Goal: Transaction & Acquisition: Purchase product/service

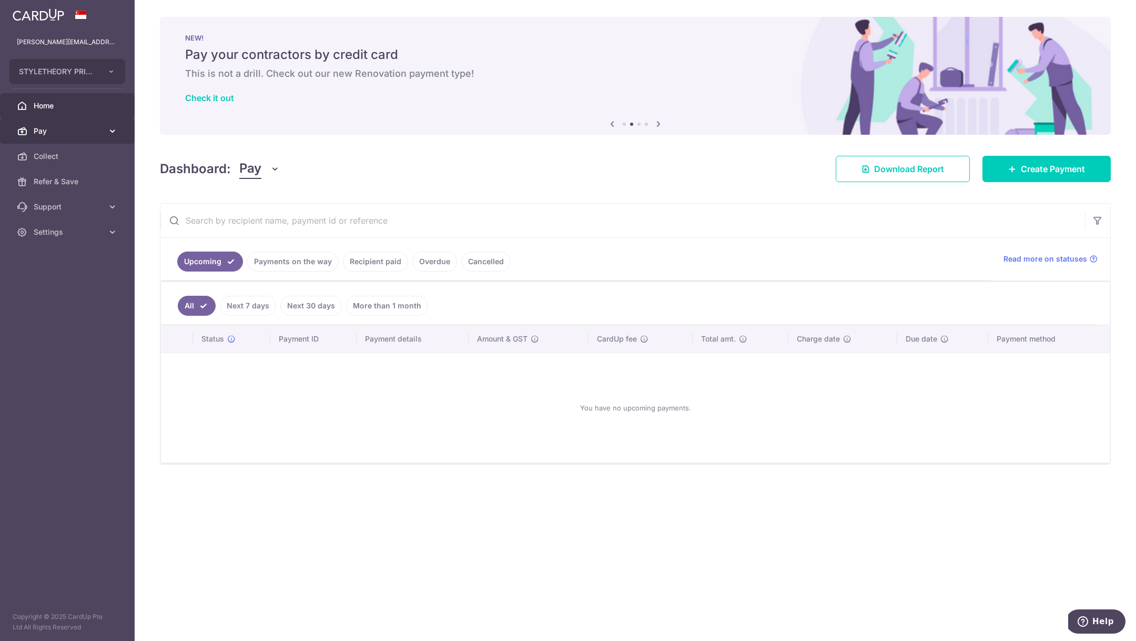
click at [77, 123] on link "Pay" at bounding box center [67, 130] width 135 height 25
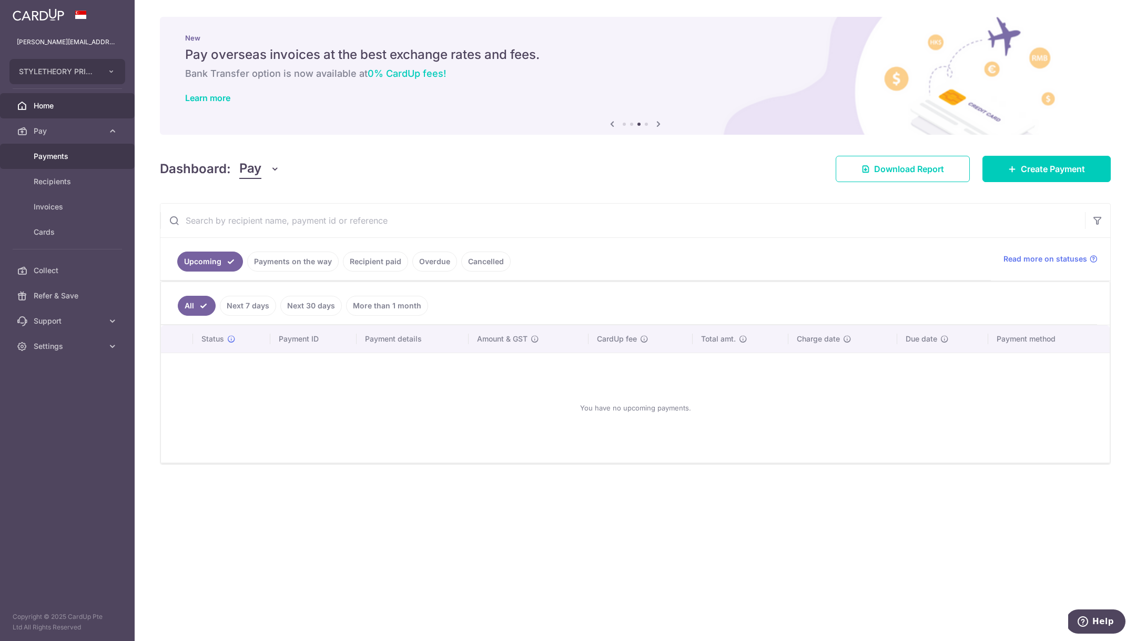
click at [77, 158] on span "Payments" at bounding box center [68, 156] width 69 height 11
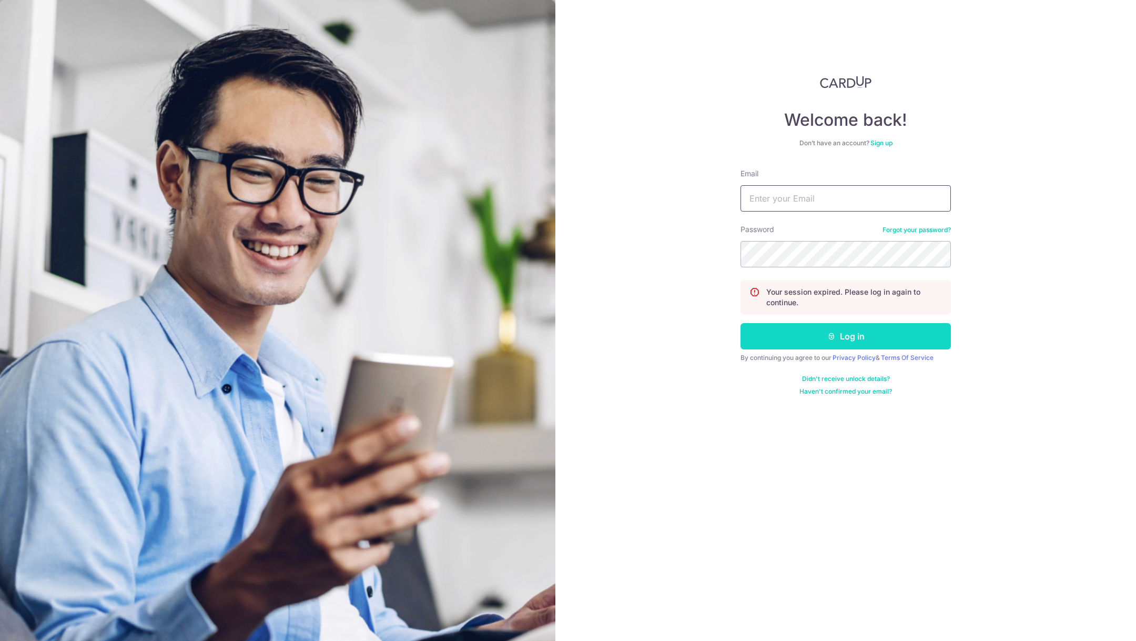
type input "[PERSON_NAME][EMAIL_ADDRESS][DOMAIN_NAME]"
click at [794, 331] on button "Log in" at bounding box center [845, 336] width 210 height 26
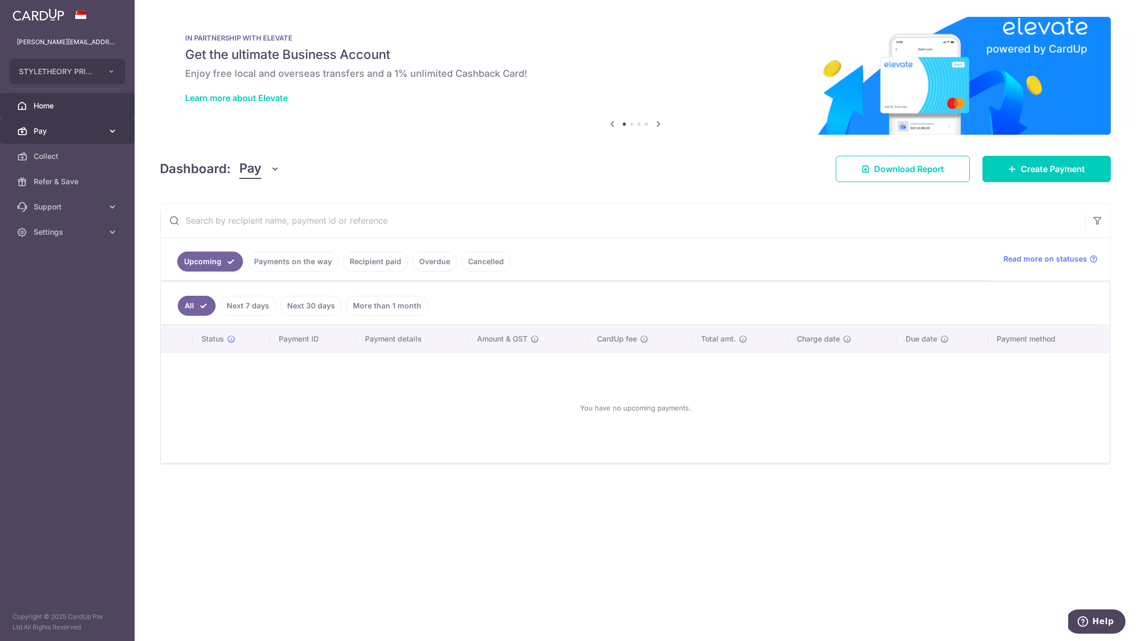
click at [97, 138] on link "Pay" at bounding box center [67, 130] width 135 height 25
click at [90, 164] on link "Payments" at bounding box center [67, 156] width 135 height 25
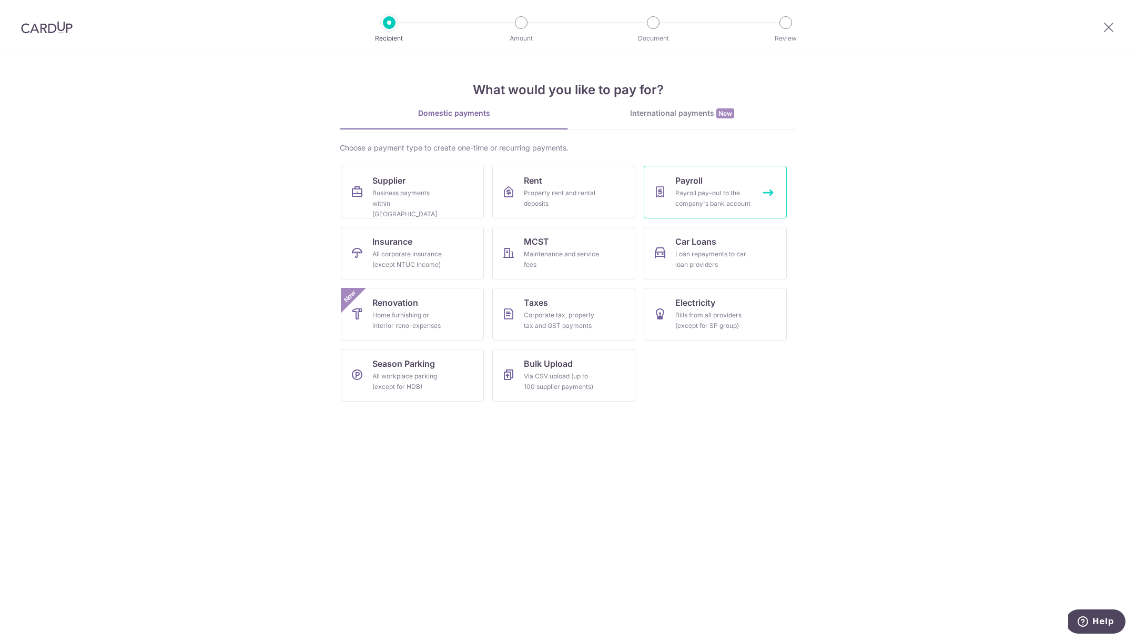
click at [676, 194] on div "Payroll pay-out to the company's bank account" at bounding box center [713, 198] width 76 height 21
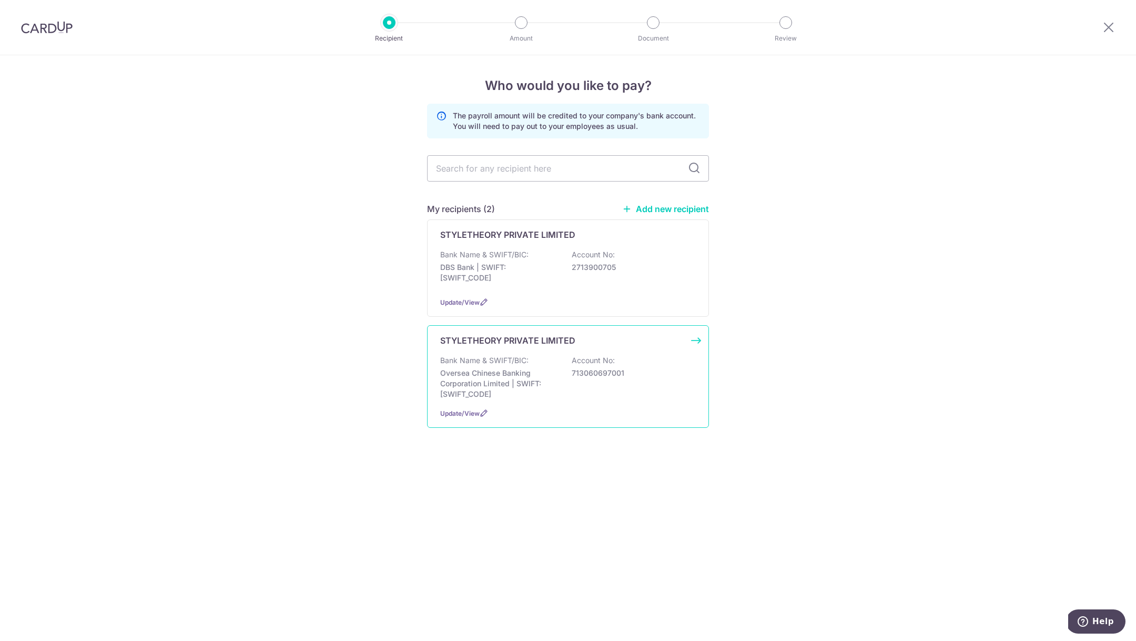
click at [556, 377] on p "Oversea Chinese Banking Corporation Limited | SWIFT: OCBCSGSGXXX" at bounding box center [499, 384] width 118 height 32
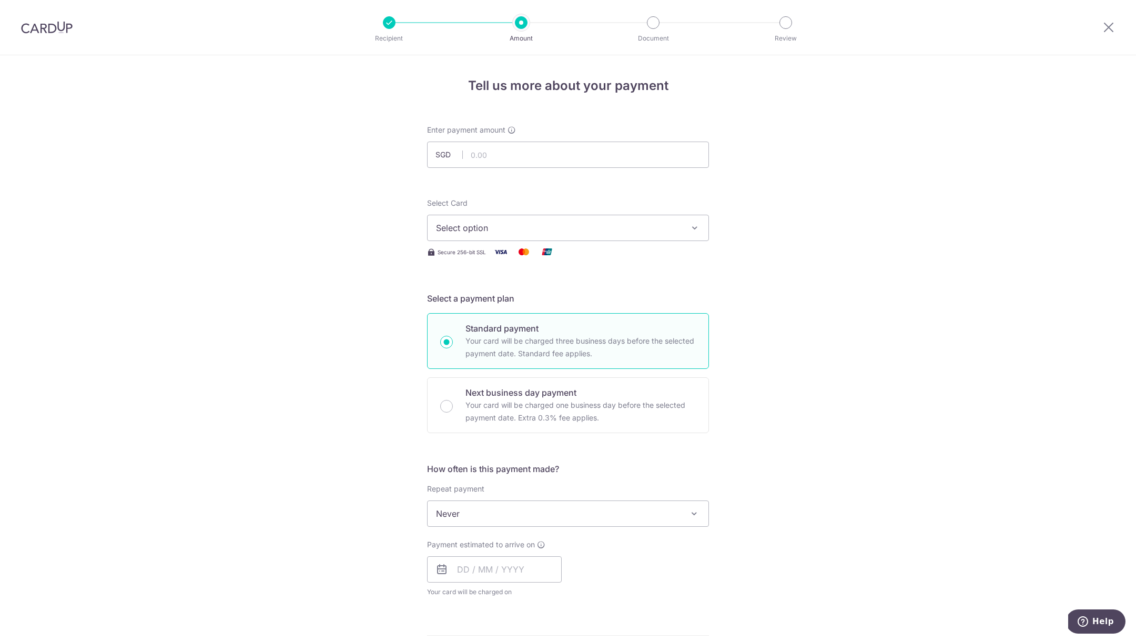
click at [725, 306] on div "Tell us more about your payment Enter payment amount SGD Select Card Select opt…" at bounding box center [568, 560] width 1136 height 1011
click at [473, 157] on input "text" at bounding box center [568, 154] width 282 height 26
paste input "15,501.39"
type input "15,501.39"
click at [507, 230] on span "Select option" at bounding box center [558, 227] width 245 height 13
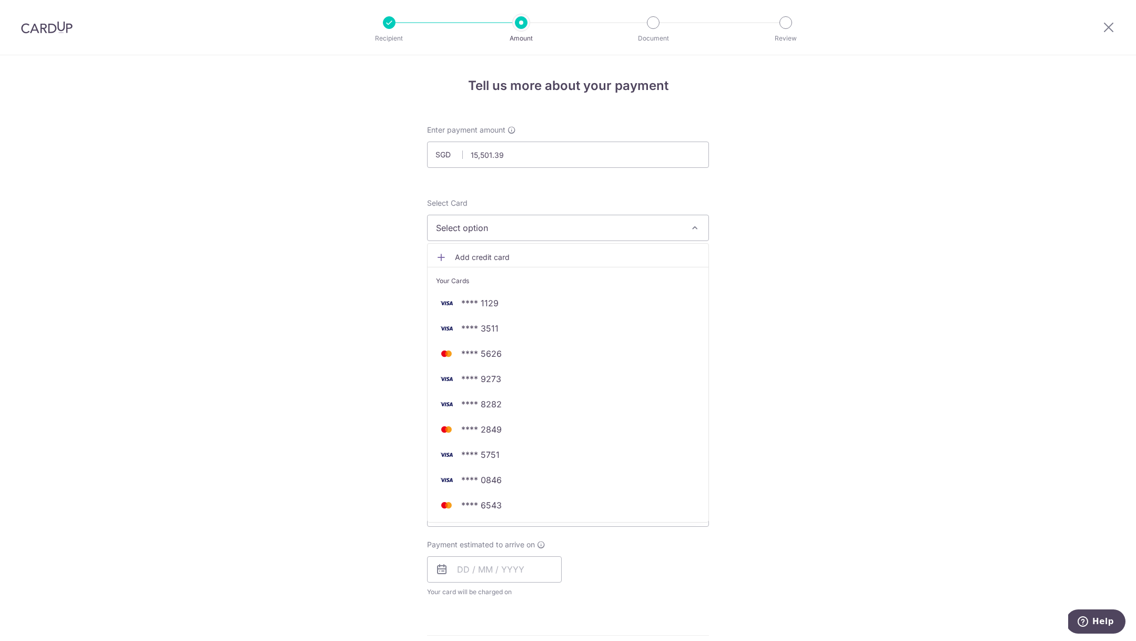
click at [501, 220] on button "Select option" at bounding box center [568, 228] width 282 height 26
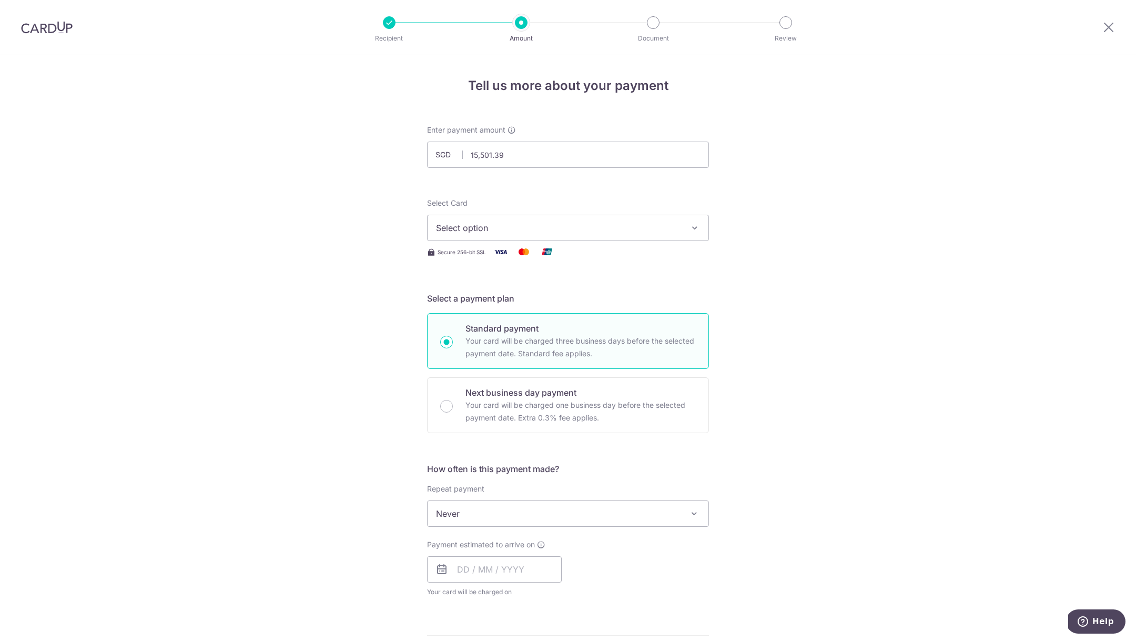
click at [546, 215] on button "Select option" at bounding box center [568, 228] width 282 height 26
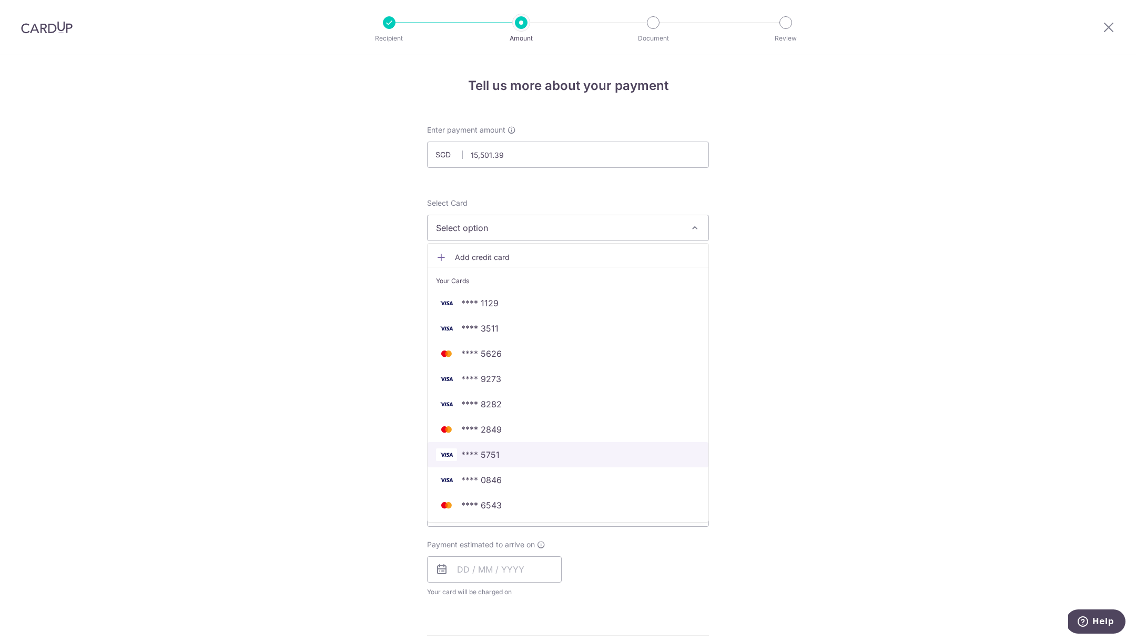
click at [491, 449] on span "**** 5751" at bounding box center [480, 454] width 38 height 13
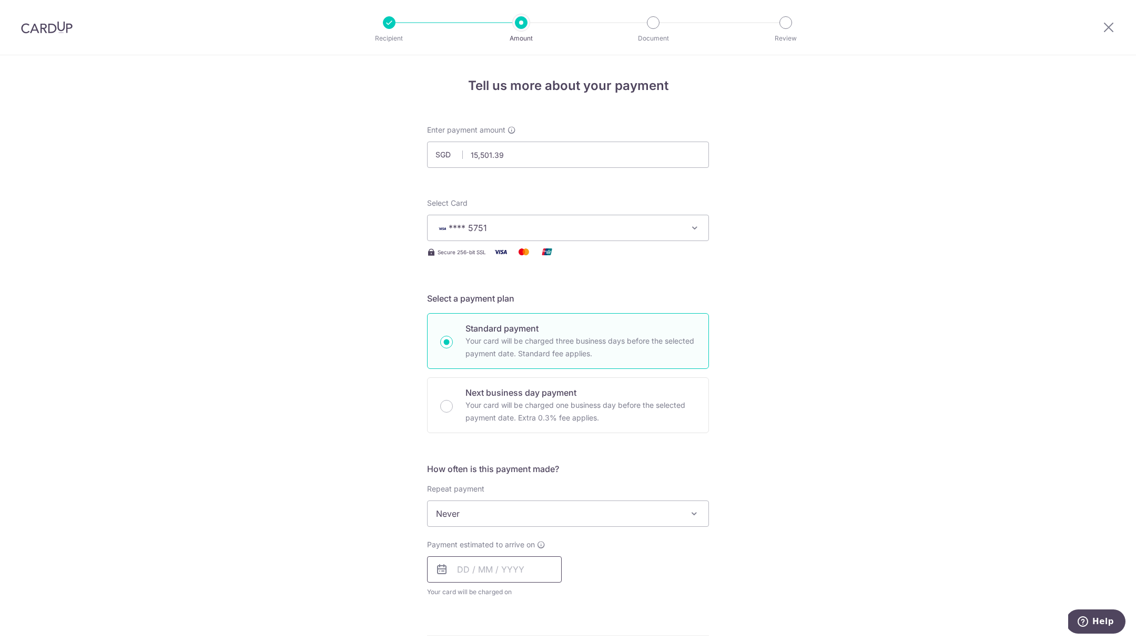
click at [493, 574] on input "text" at bounding box center [494, 569] width 135 height 26
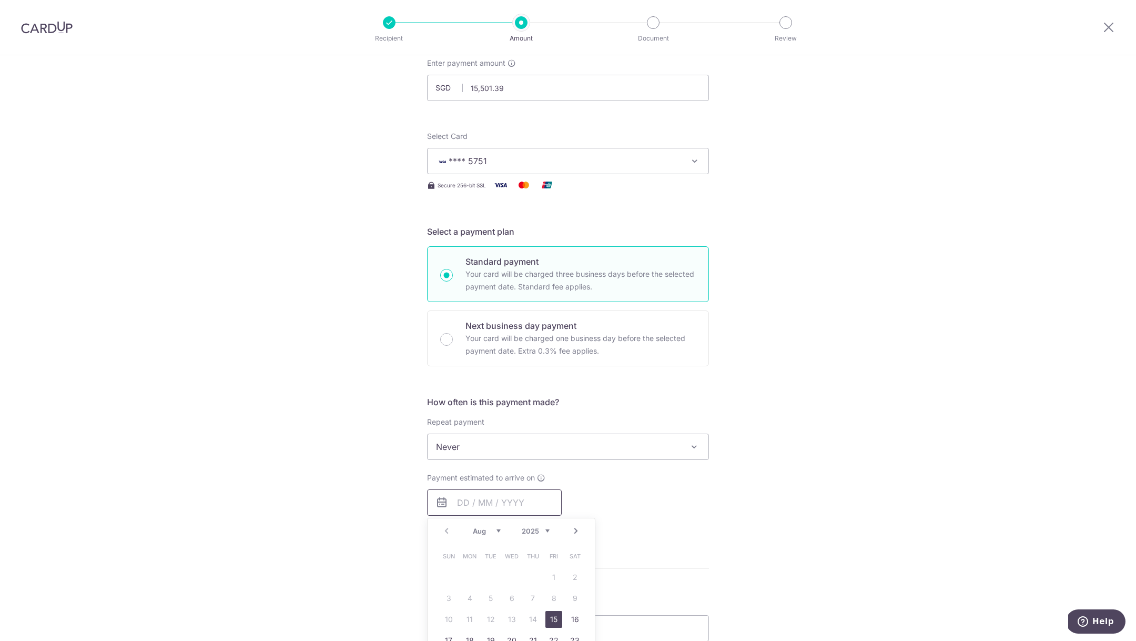
scroll to position [107, 0]
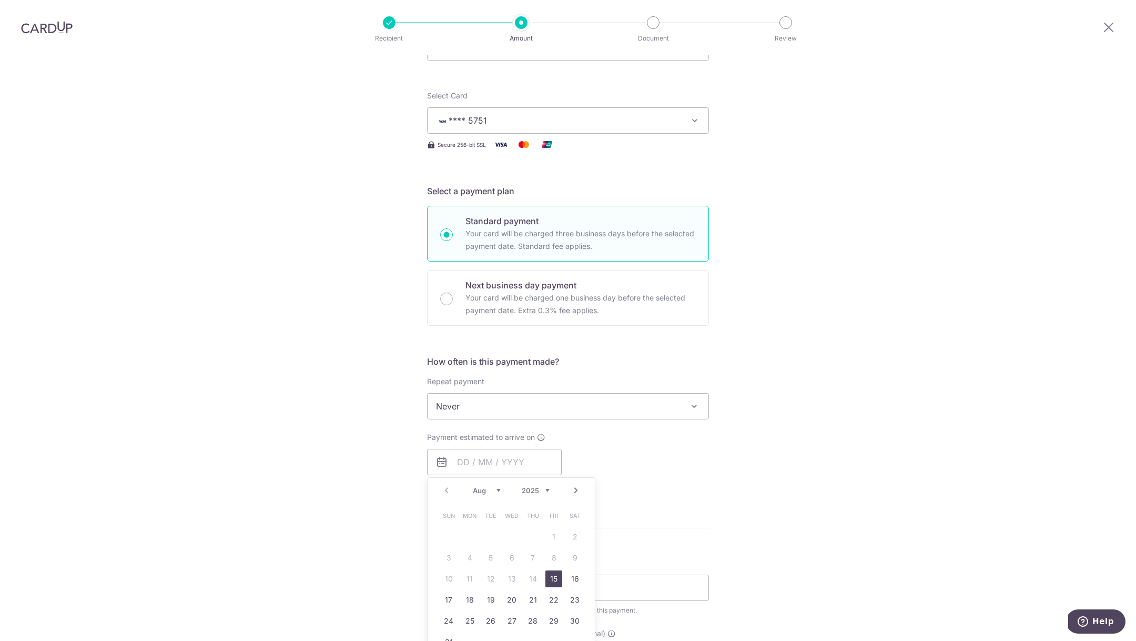
click at [548, 575] on link "15" at bounding box center [553, 578] width 17 height 17
type input "15/08/2025"
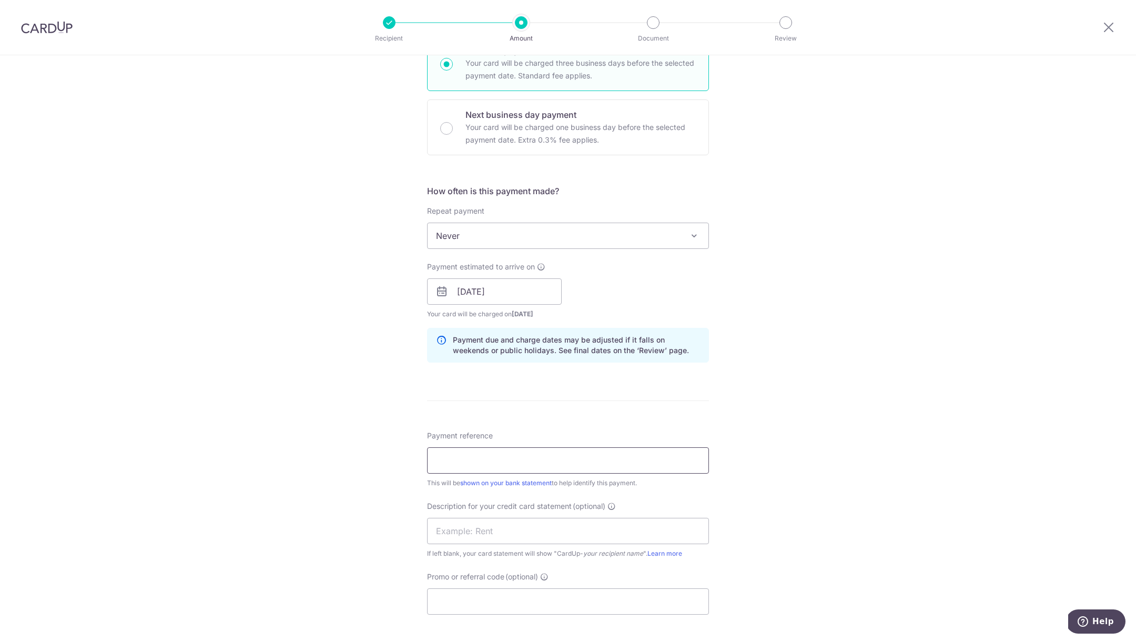
scroll to position [282, 0]
click at [517, 458] on input "Payment reference" at bounding box center [568, 455] width 282 height 26
click at [510, 448] on input "OPSPAYROLL JUN25" at bounding box center [568, 455] width 282 height 26
click at [510, 449] on input "OPSPAYROLL JUN25" at bounding box center [568, 455] width 282 height 26
click at [517, 453] on input "OPSPAYROLL JUN25" at bounding box center [568, 455] width 282 height 26
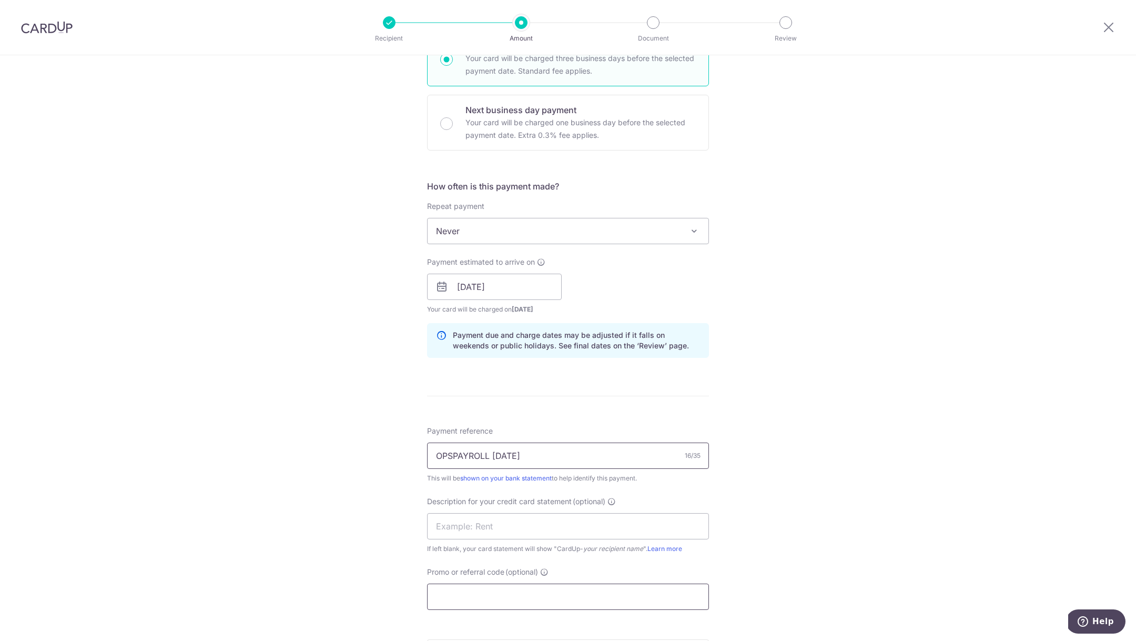
type input "OPSPAYROLL JUL25"
click at [512, 600] on input "Promo or referral code (optional)" at bounding box center [568, 596] width 282 height 26
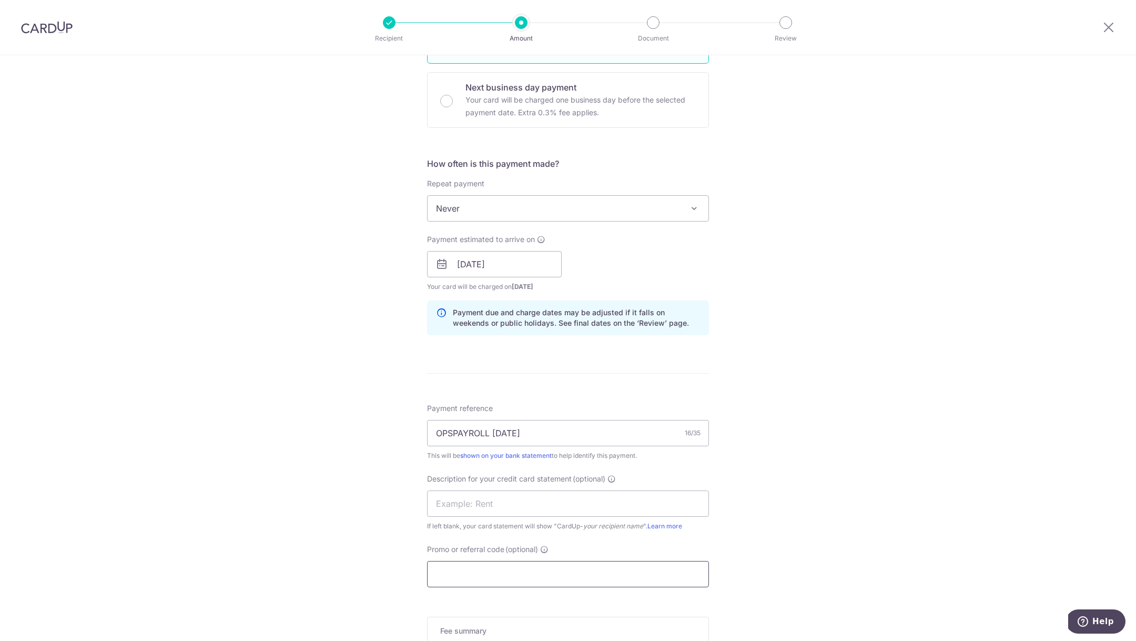
scroll to position [314, 0]
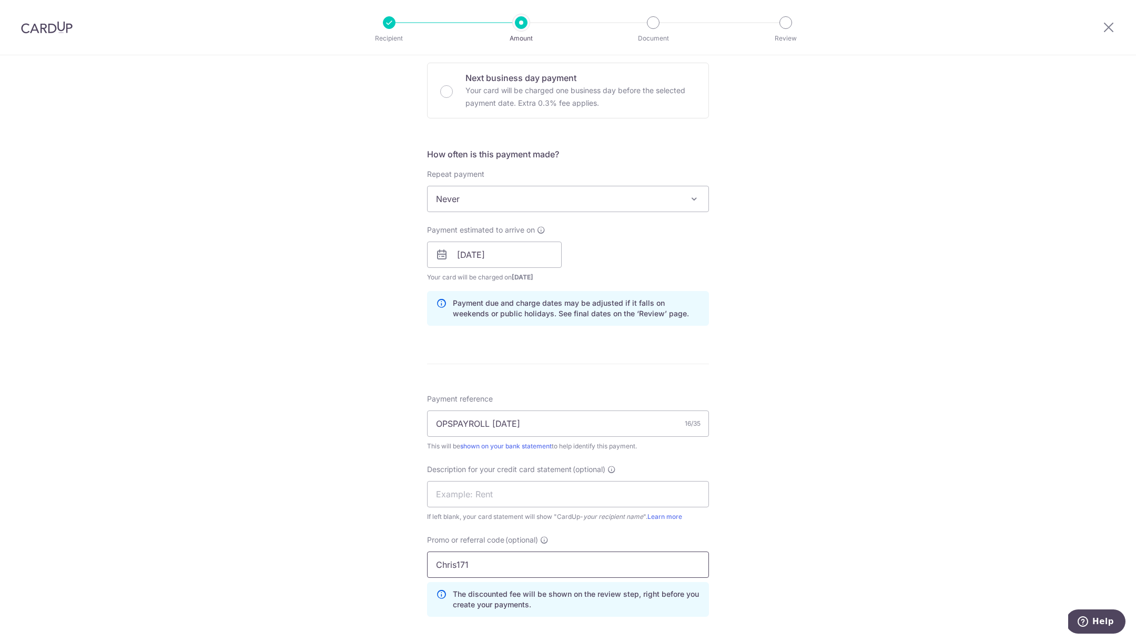
type input "Chris171"
click button "Add Card" at bounding box center [0, 0] width 0 height 0
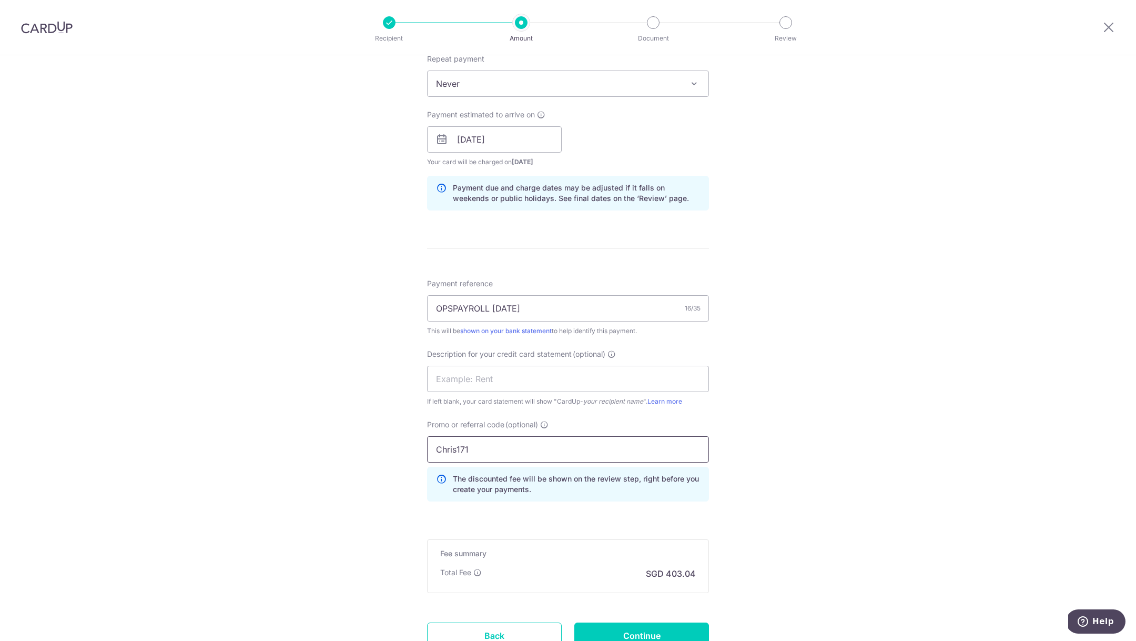
scroll to position [514, 0]
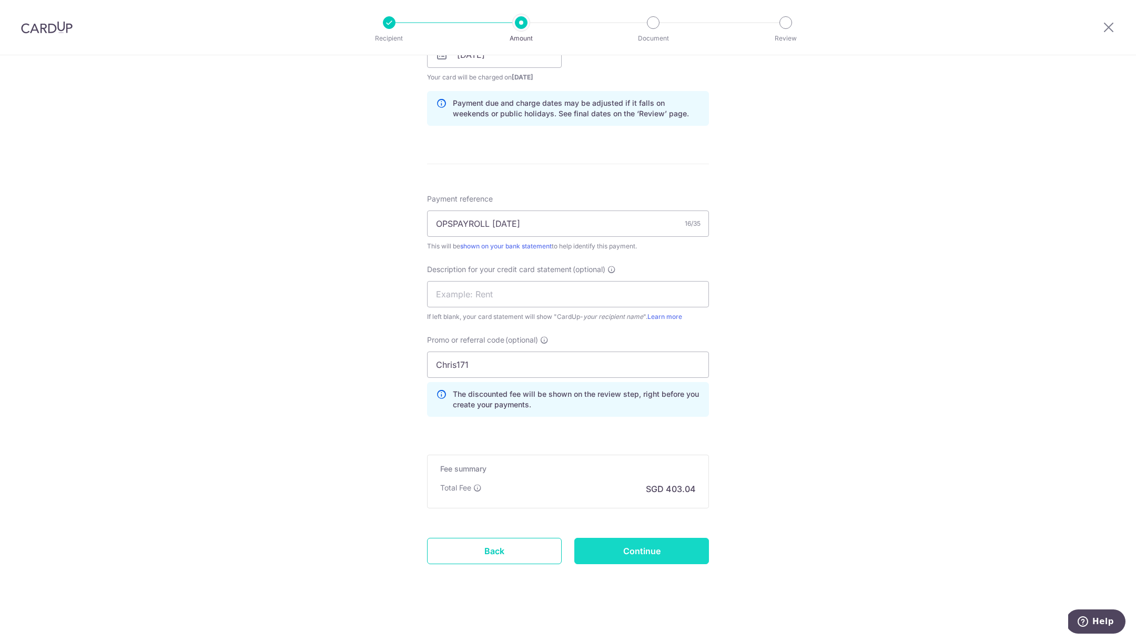
click at [603, 554] on input "Continue" at bounding box center [641, 550] width 135 height 26
type input "Create Schedule"
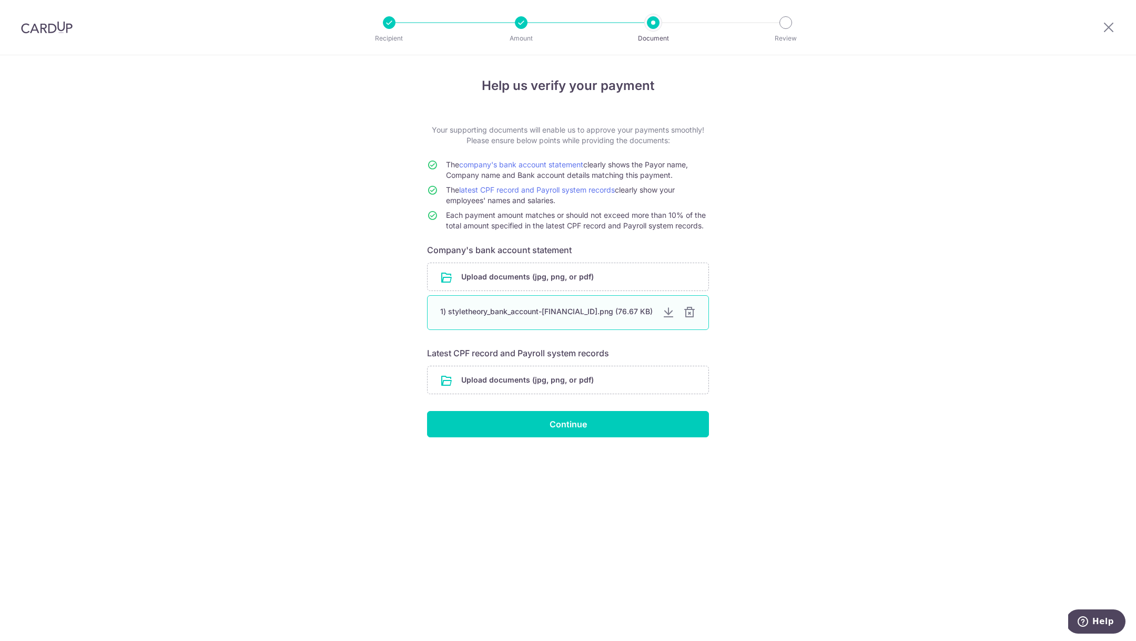
click at [612, 316] on div "1) styletheory_bank_account-[FINANCIAL_ID].png (76.67 KB)" at bounding box center [547, 311] width 214 height 11
click at [666, 316] on div at bounding box center [668, 312] width 13 height 13
click at [535, 388] on input "file" at bounding box center [568, 379] width 281 height 27
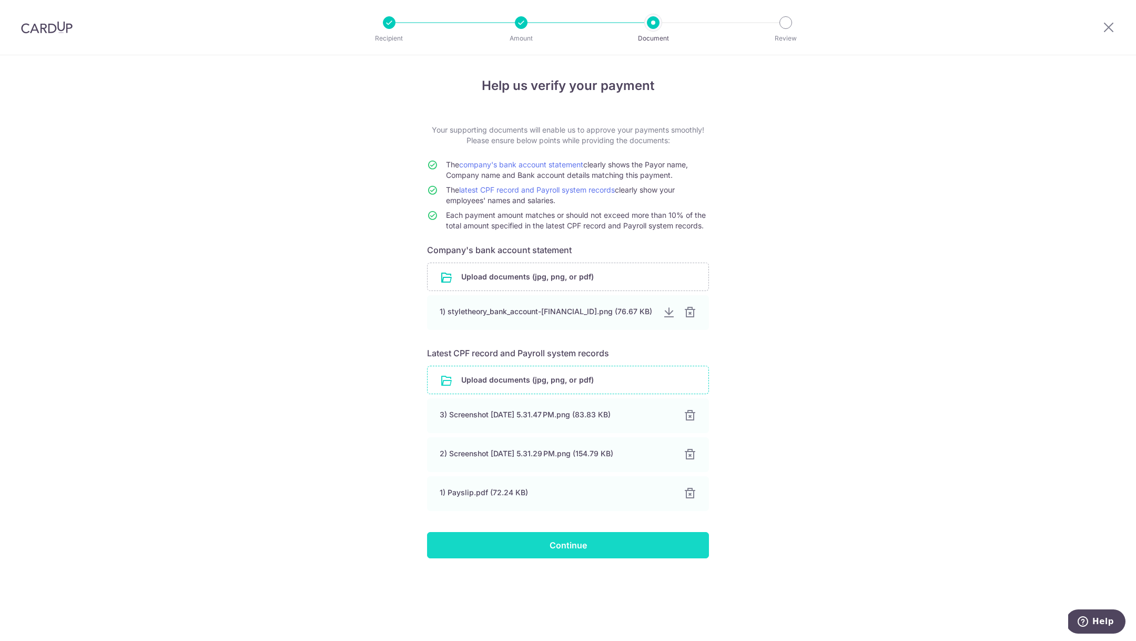
click at [623, 543] on input "Continue" at bounding box center [568, 545] width 282 height 26
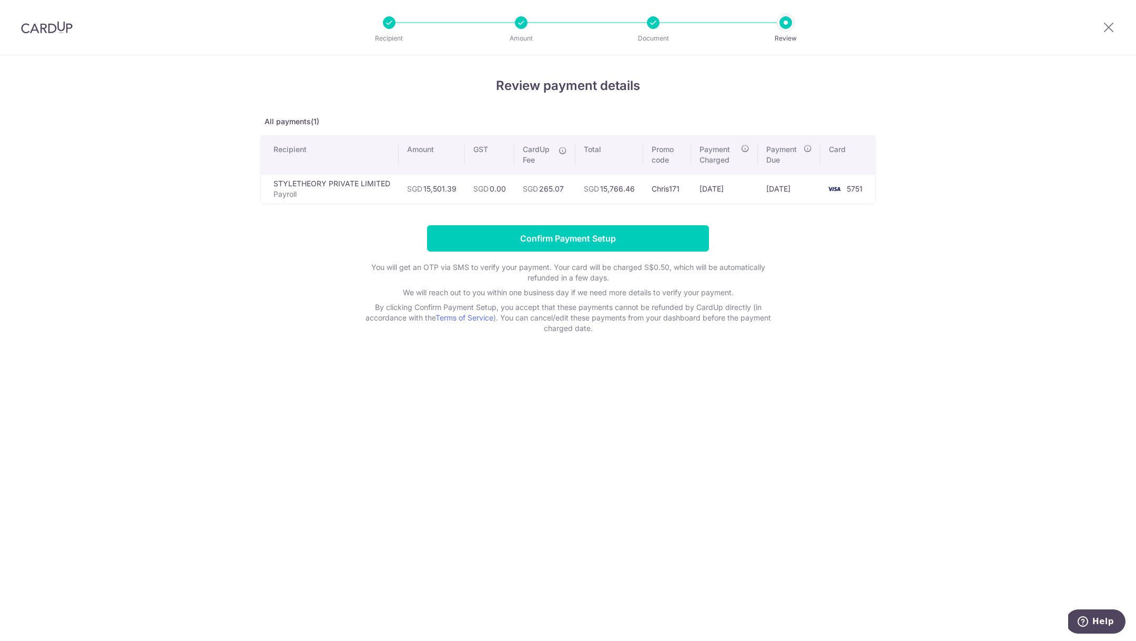
click at [549, 189] on td "SGD 265.07" at bounding box center [544, 189] width 61 height 30
copy td "265.07"
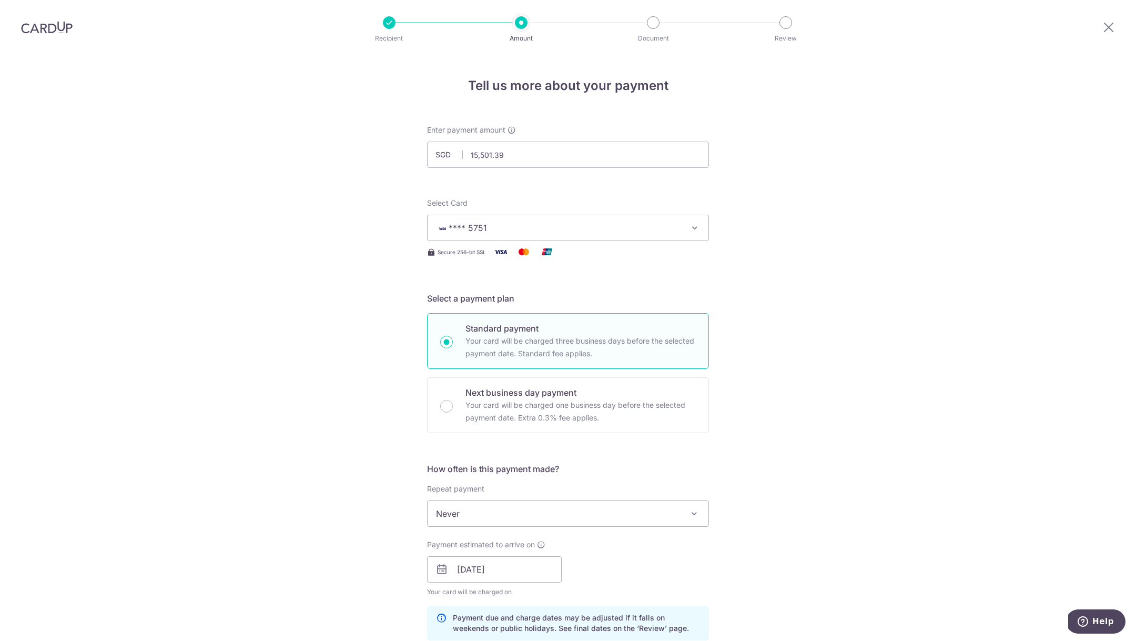
click at [584, 231] on span "**** 5751" at bounding box center [558, 227] width 245 height 13
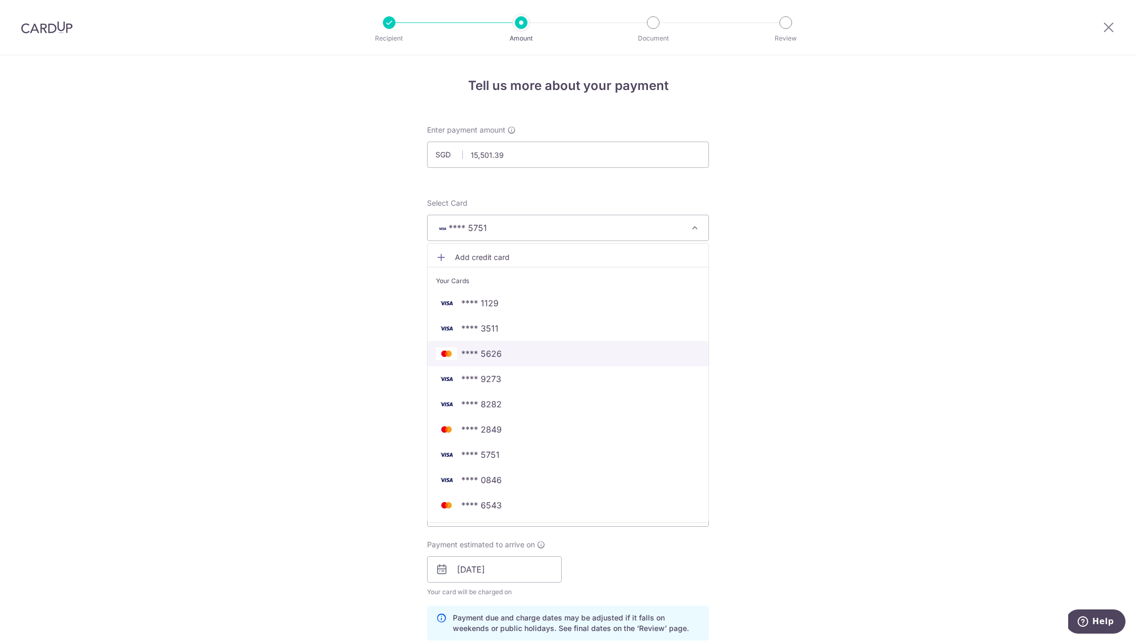
click at [513, 347] on span "**** 5626" at bounding box center [568, 353] width 264 height 13
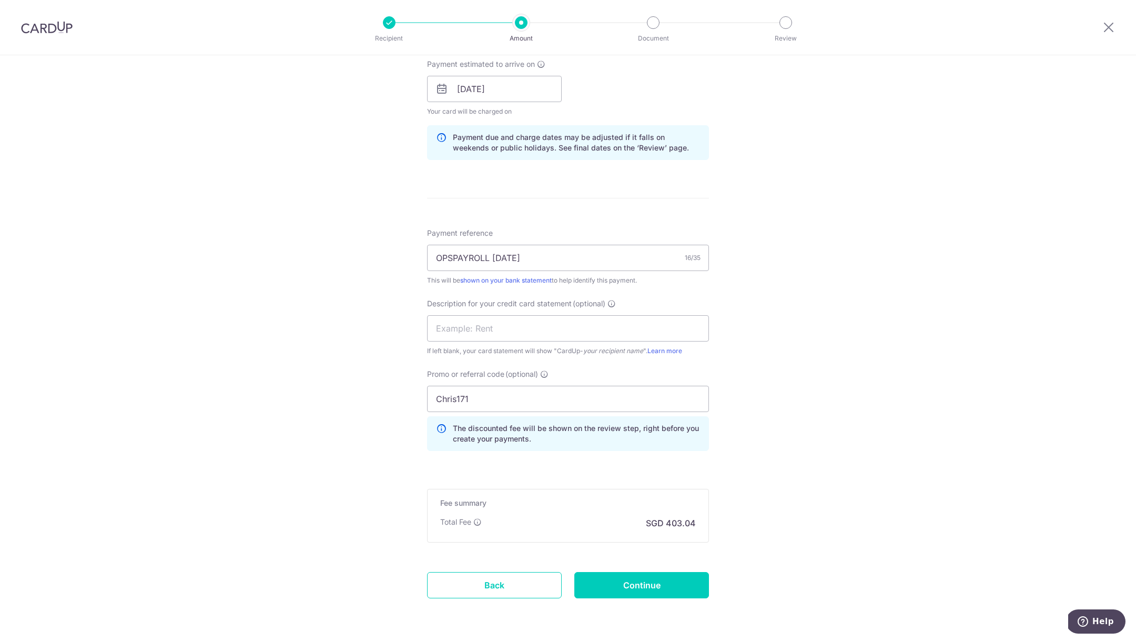
scroll to position [514, 0]
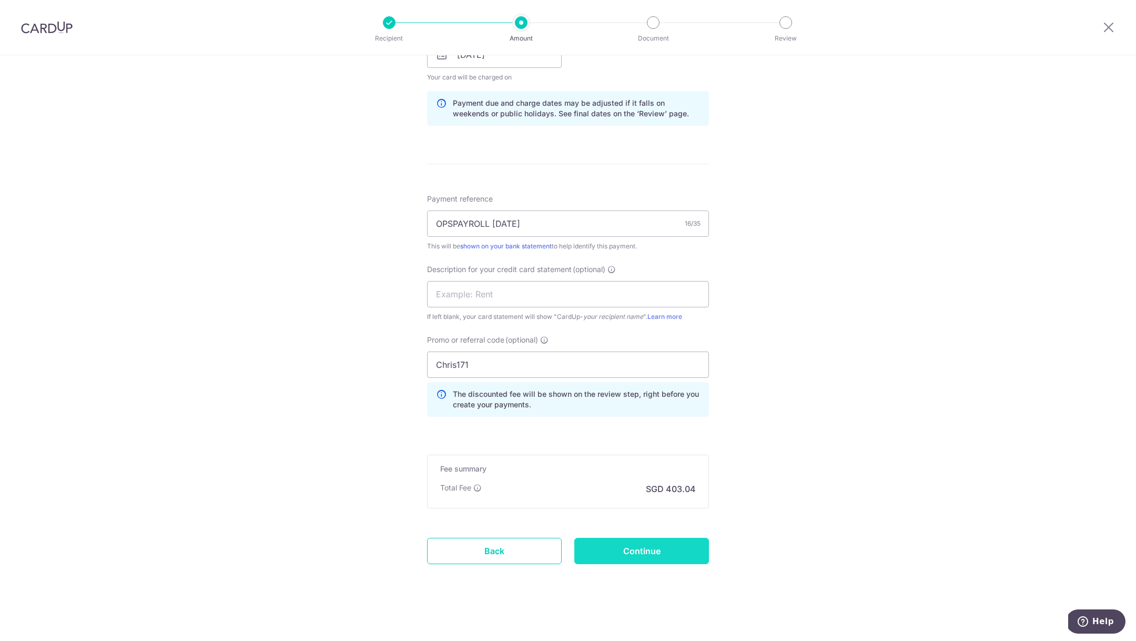
click at [630, 555] on input "Continue" at bounding box center [641, 550] width 135 height 26
type input "Update Schedule"
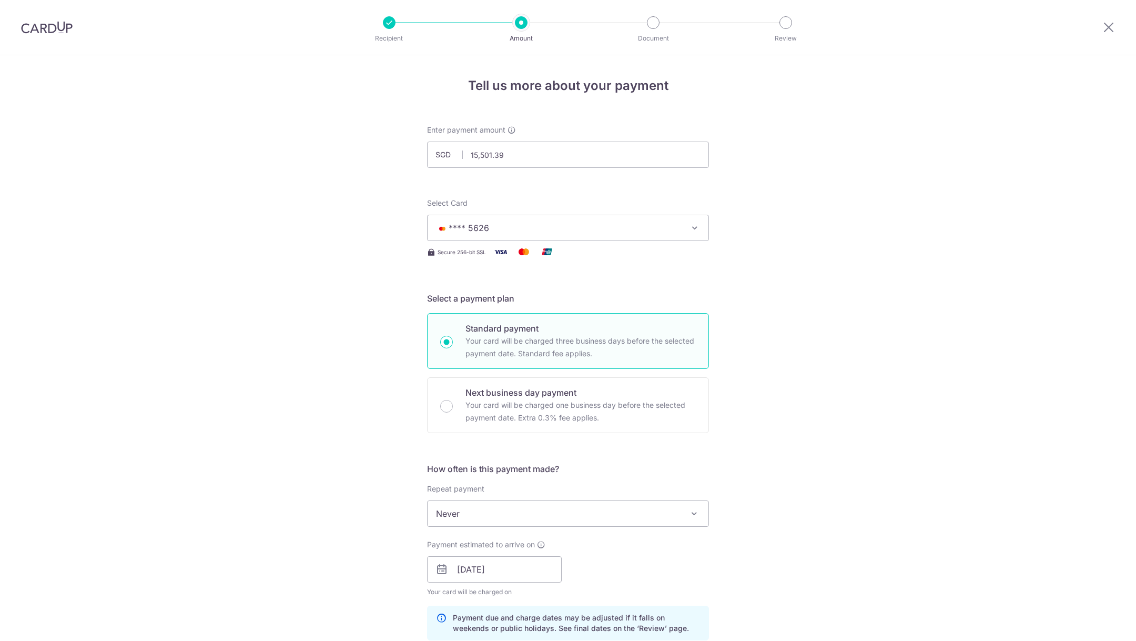
scroll to position [529, 0]
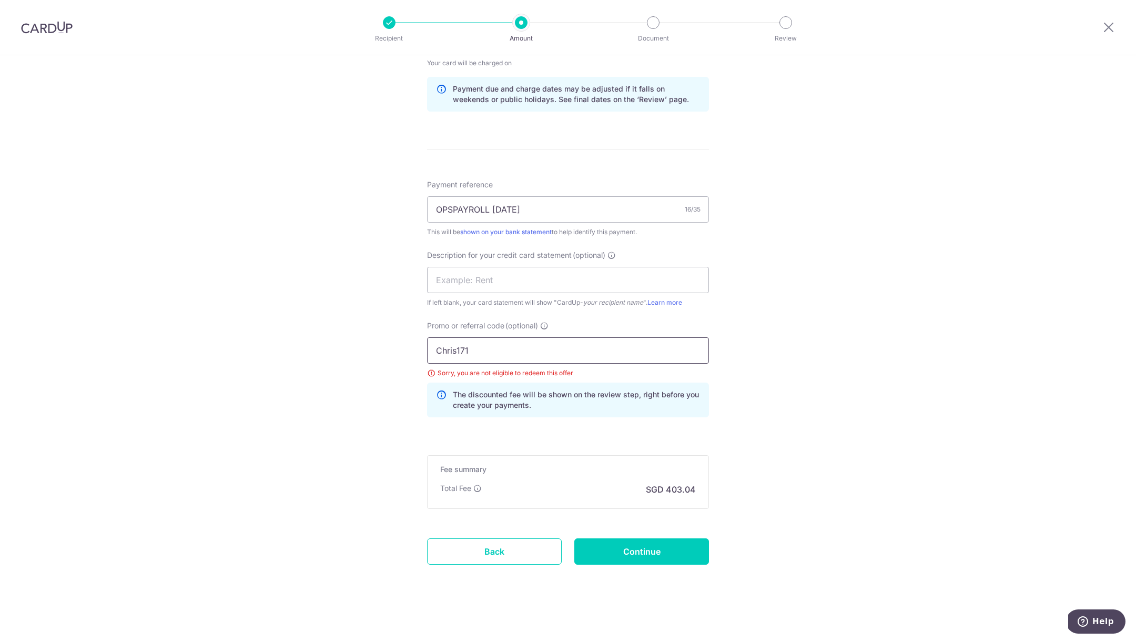
drag, startPoint x: 490, startPoint y: 351, endPoint x: 422, endPoint y: 342, distance: 68.9
click at [422, 342] on div "Promo or referral code (optional) Chris171 Sorry, you are not eligible to redee…" at bounding box center [568, 372] width 295 height 105
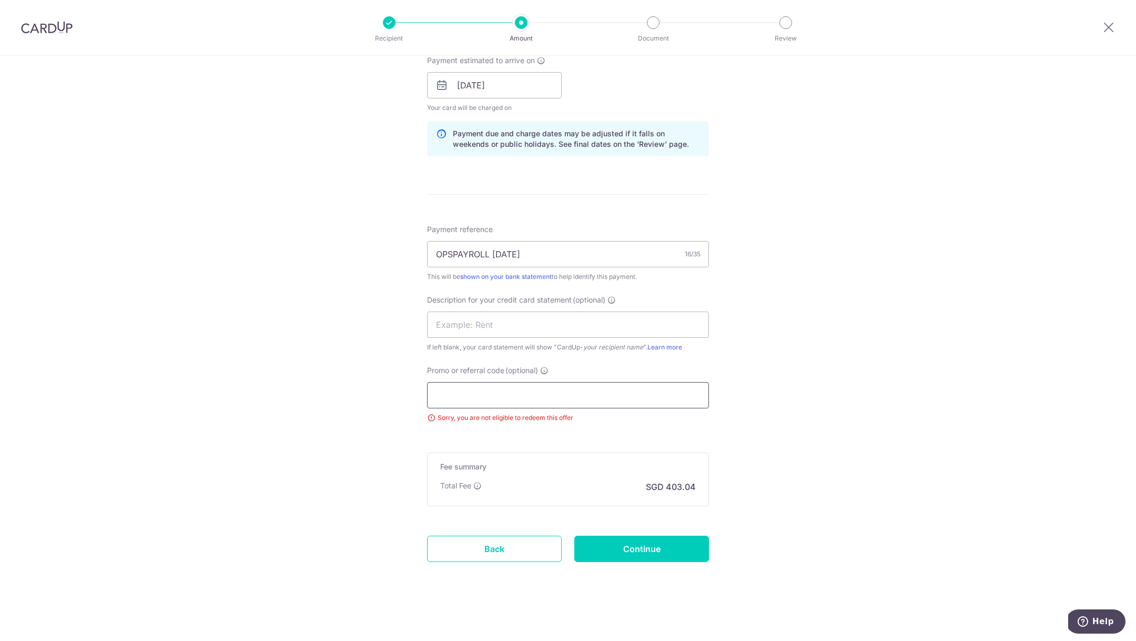
scroll to position [482, 0]
click at [667, 555] on input "Continue" at bounding box center [641, 550] width 135 height 26
type input "Update Schedule"
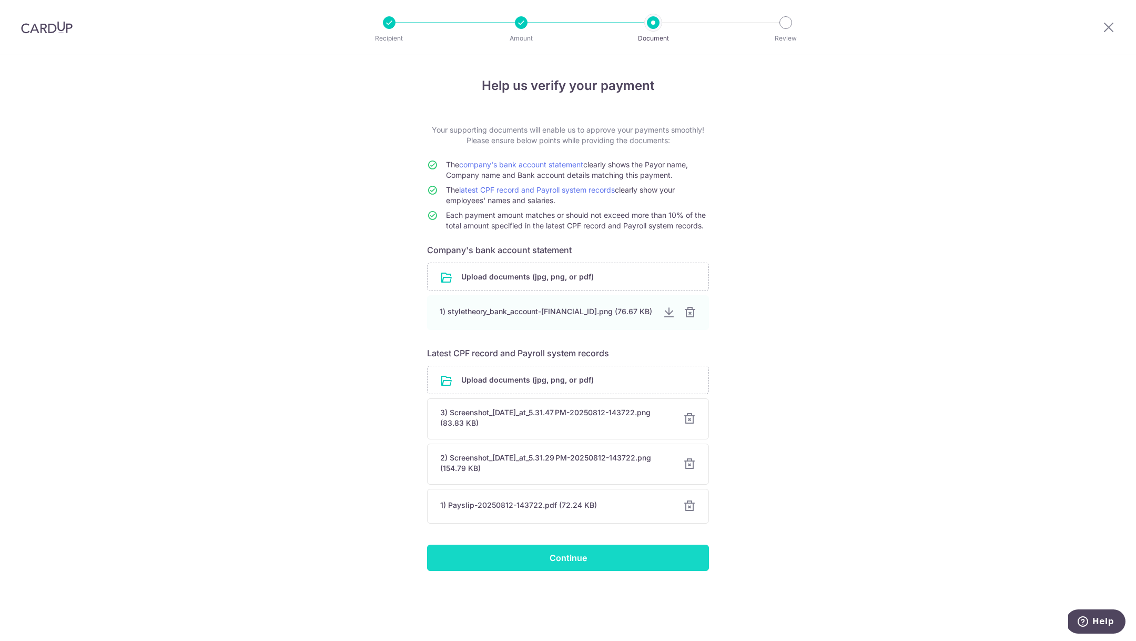
click at [597, 555] on input "Continue" at bounding box center [568, 557] width 282 height 26
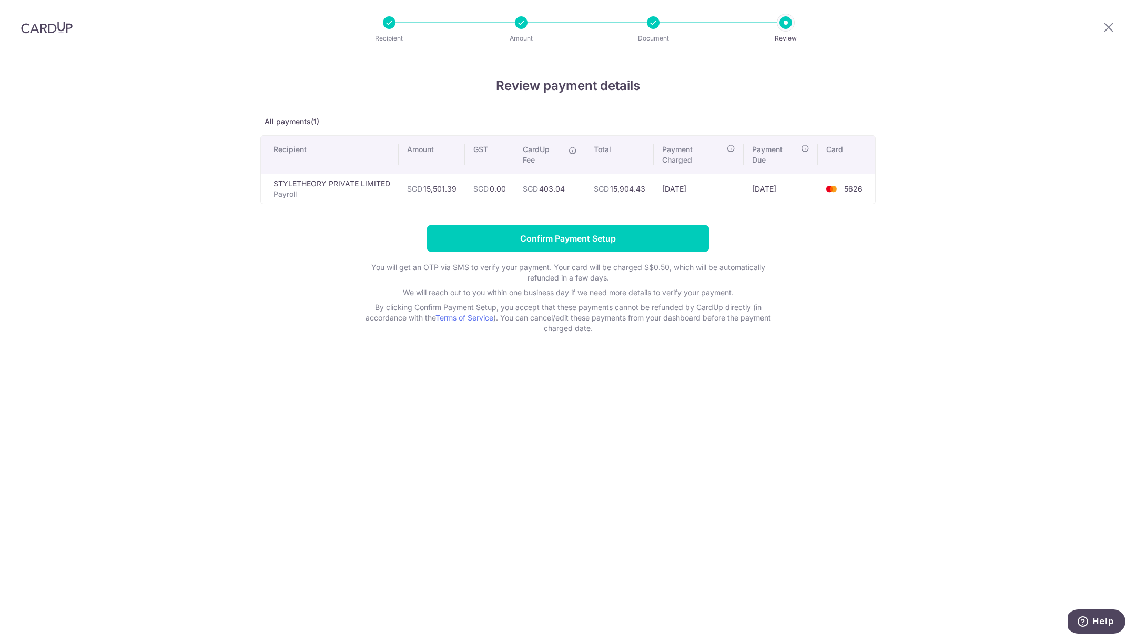
click at [556, 186] on td "SGD 403.04" at bounding box center [549, 189] width 71 height 30
copy td "403.04"
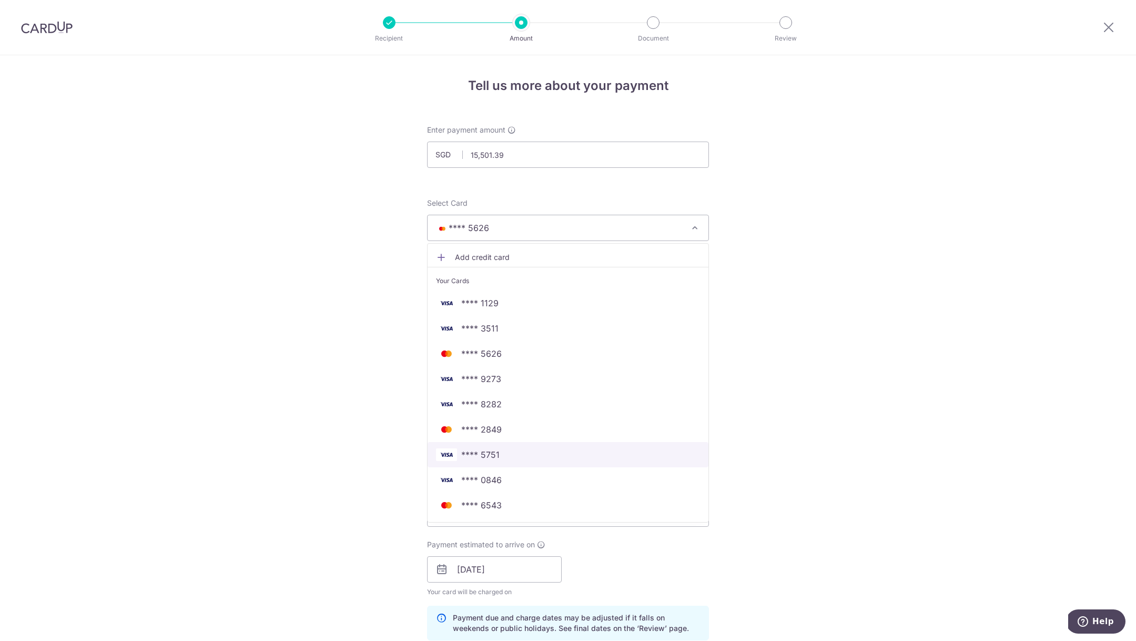
click at [534, 442] on link "**** 5751" at bounding box center [568, 454] width 281 height 25
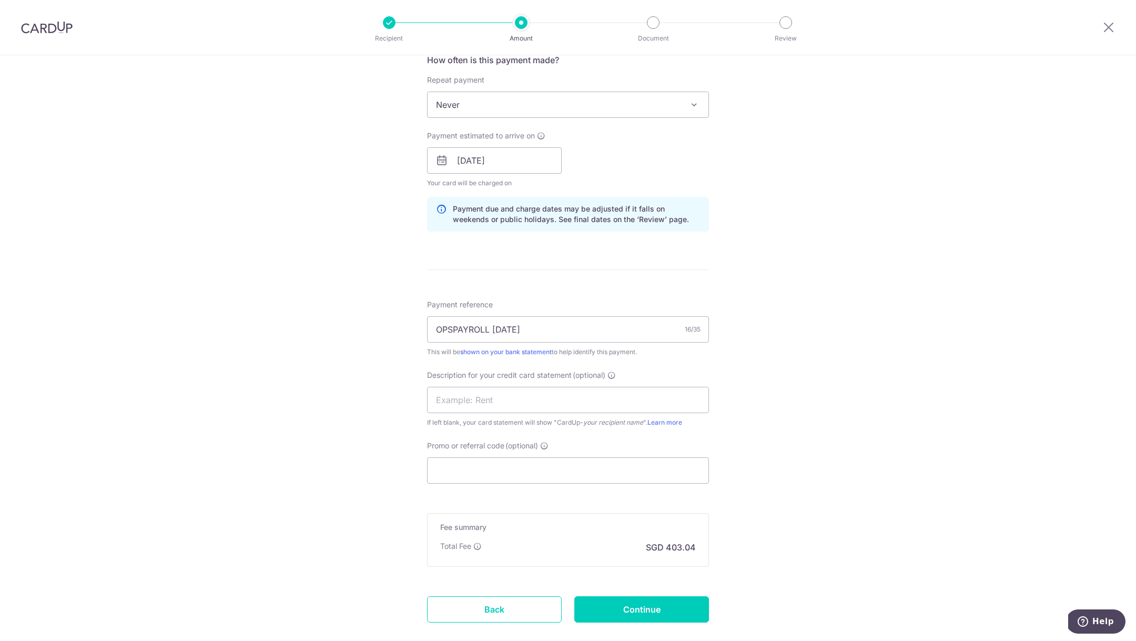
scroll to position [467, 0]
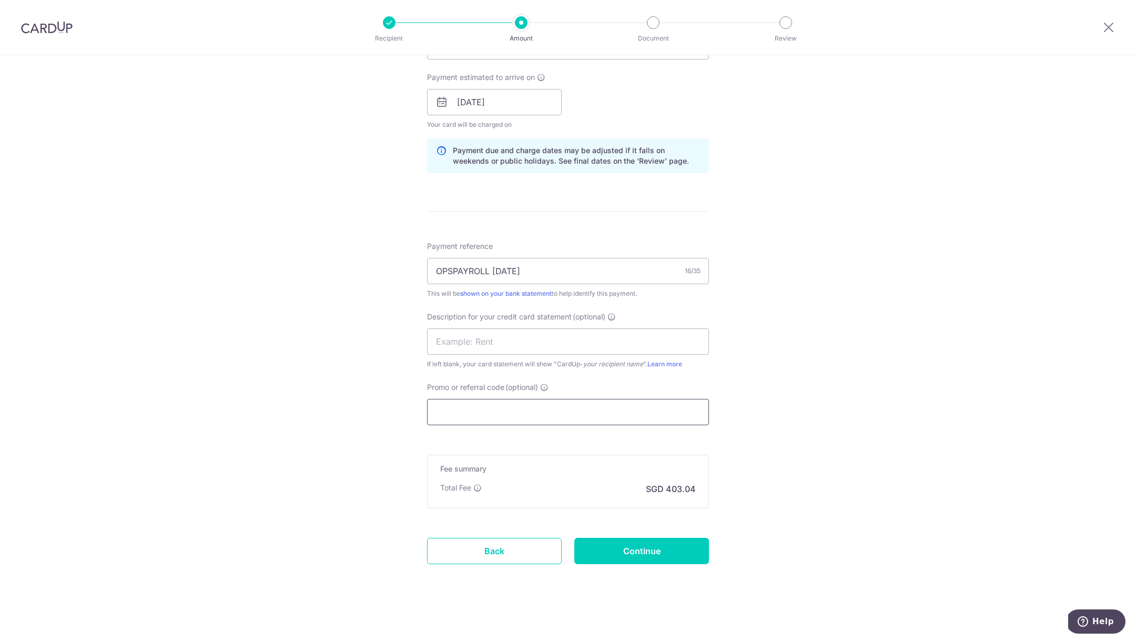
click at [565, 410] on input "Promo or referral code (optional)" at bounding box center [568, 412] width 282 height 26
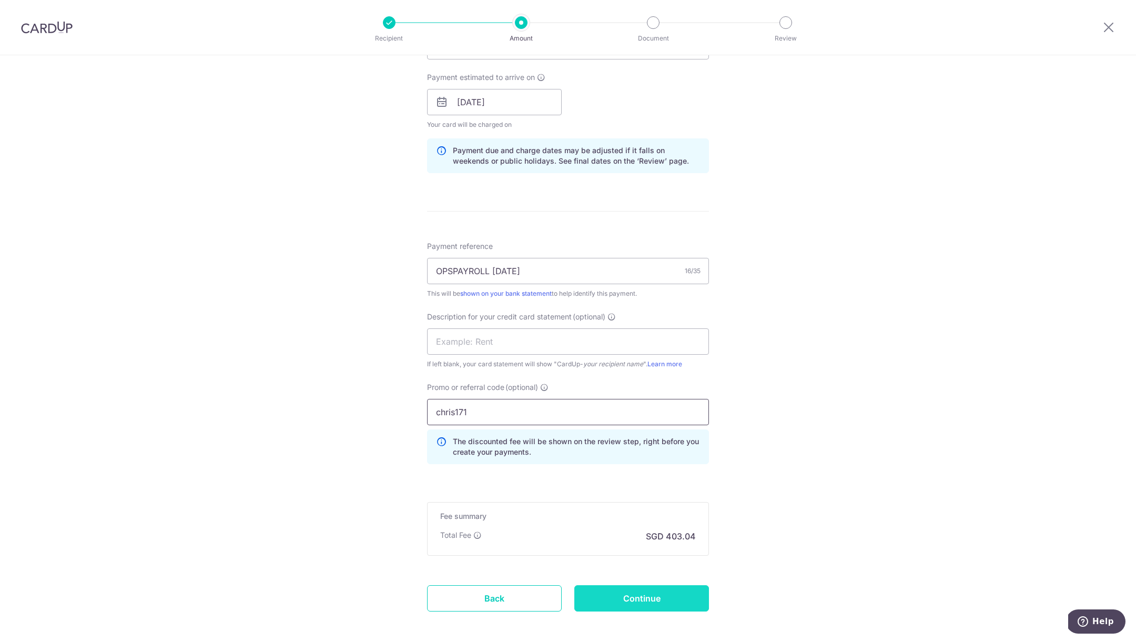
type input "chris171"
click at [643, 595] on input "Continue" at bounding box center [641, 598] width 135 height 26
type input "Update Schedule"
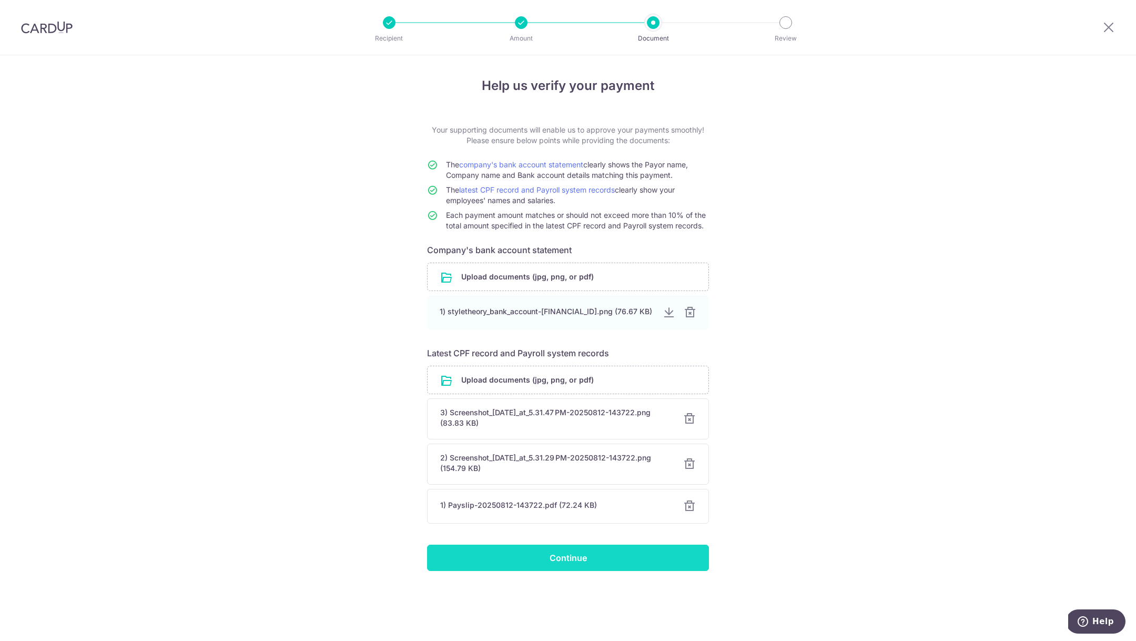
click at [509, 553] on input "Continue" at bounding box center [568, 557] width 282 height 26
click at [637, 381] on input "file" at bounding box center [568, 379] width 281 height 27
click at [688, 503] on div at bounding box center [689, 506] width 13 height 13
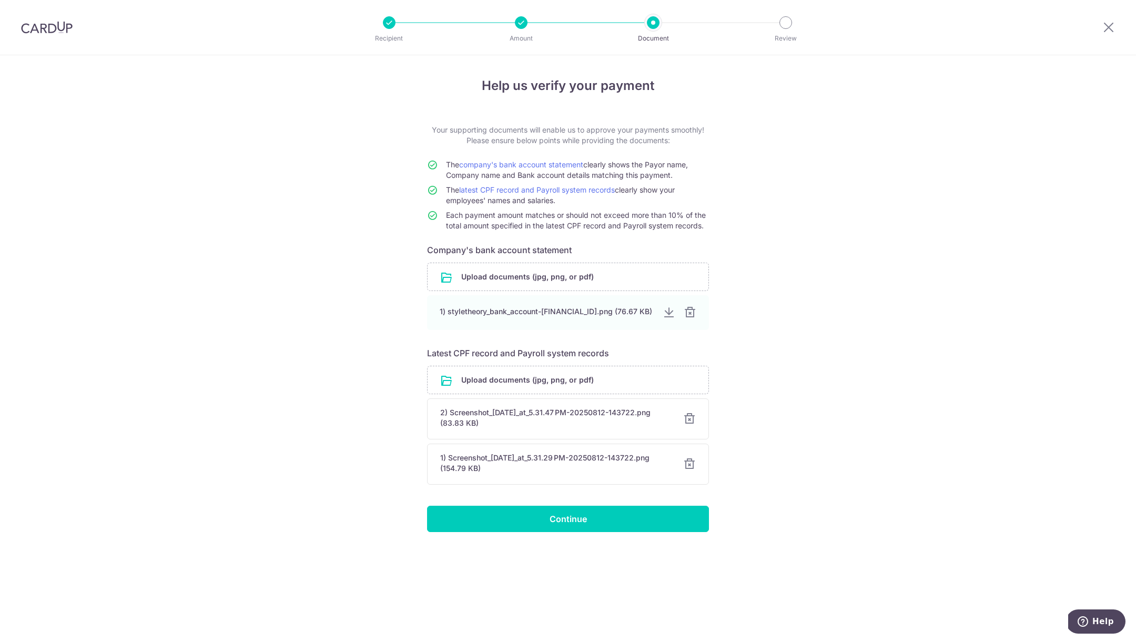
click at [690, 464] on div at bounding box center [689, 464] width 13 height 13
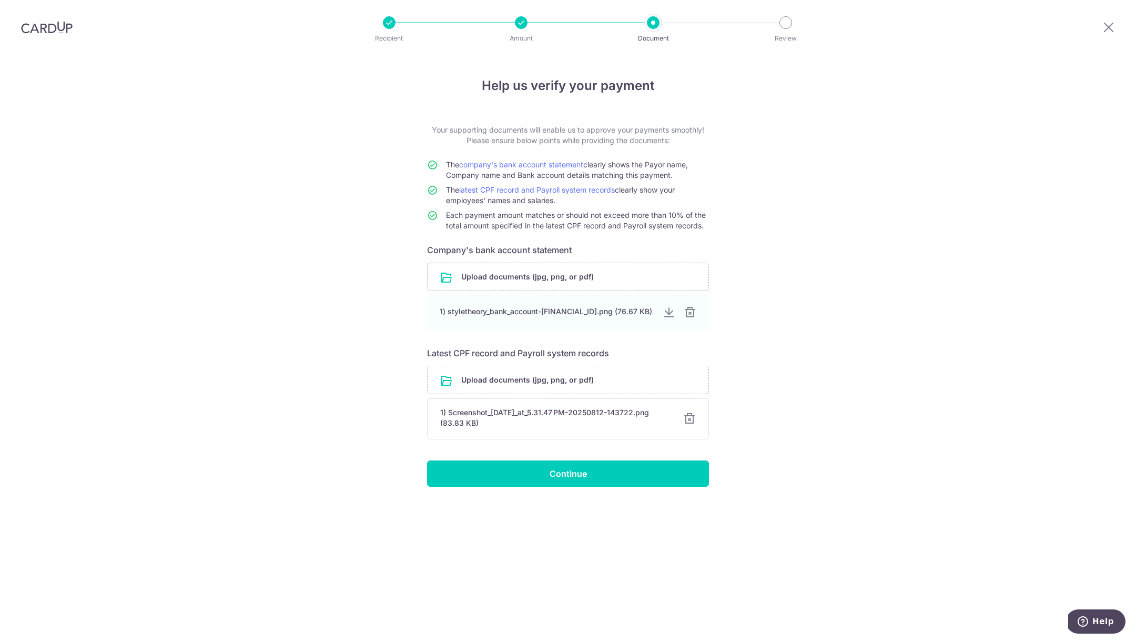
click at [687, 430] on div "1) Screenshot_2025-08-05_at_5.31.47 PM-20250812-143722.png (83.83 KB) Cancel Do…" at bounding box center [568, 418] width 282 height 41
click at [687, 421] on div at bounding box center [689, 418] width 13 height 13
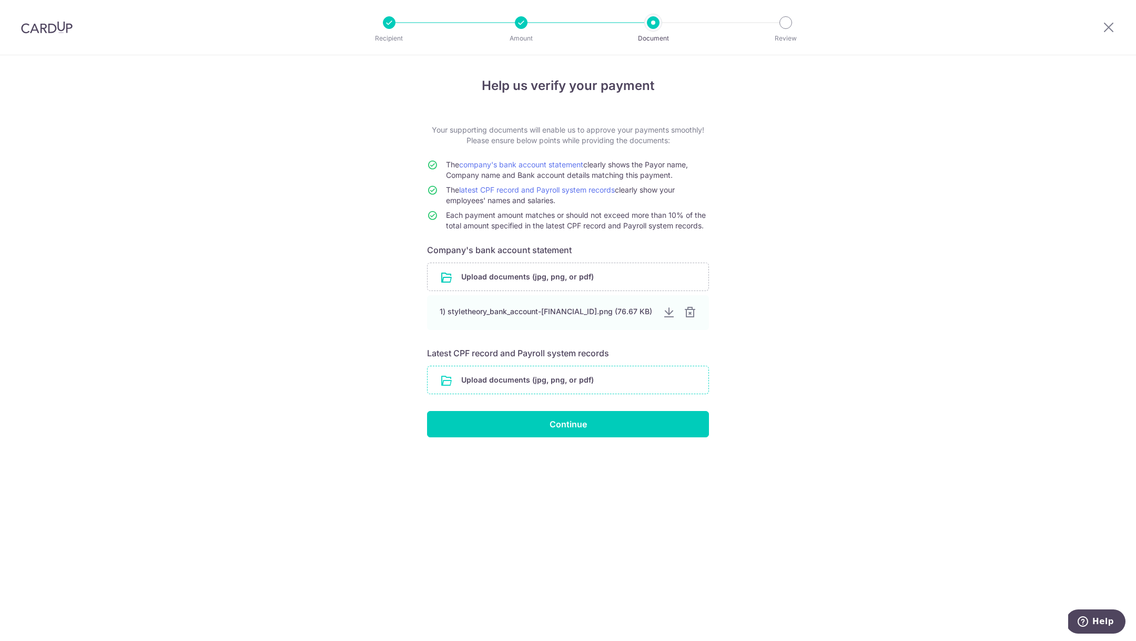
click at [604, 371] on input "file" at bounding box center [568, 379] width 281 height 27
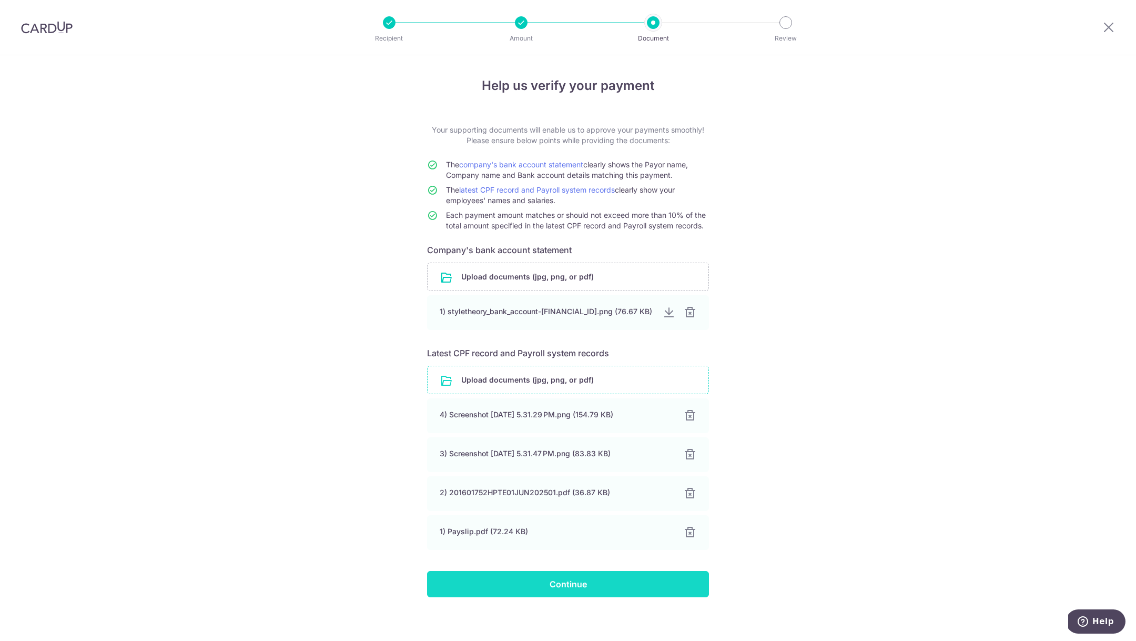
click at [684, 583] on input "Continue" at bounding box center [568, 584] width 282 height 26
